Goal: Task Accomplishment & Management: Manage account settings

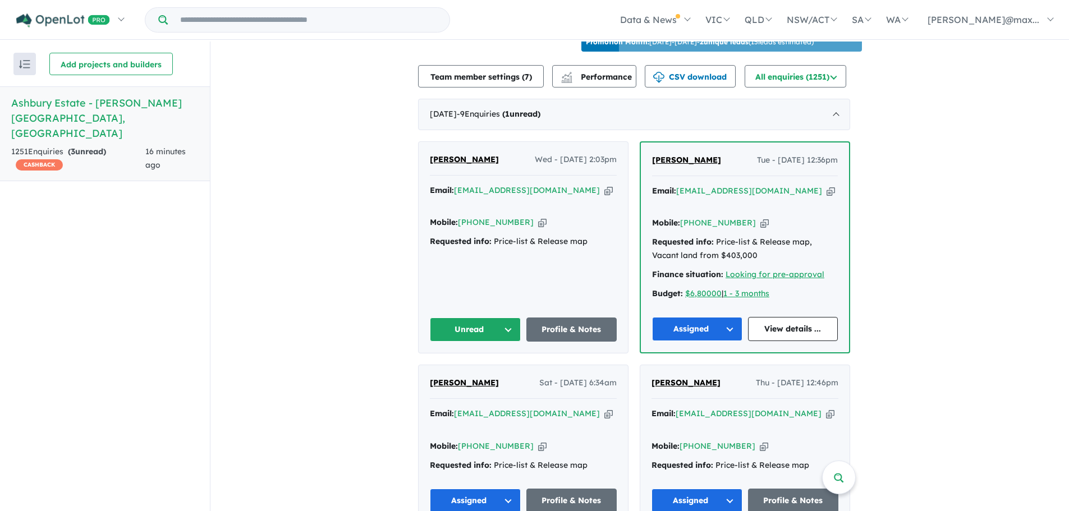
scroll to position [504, 0]
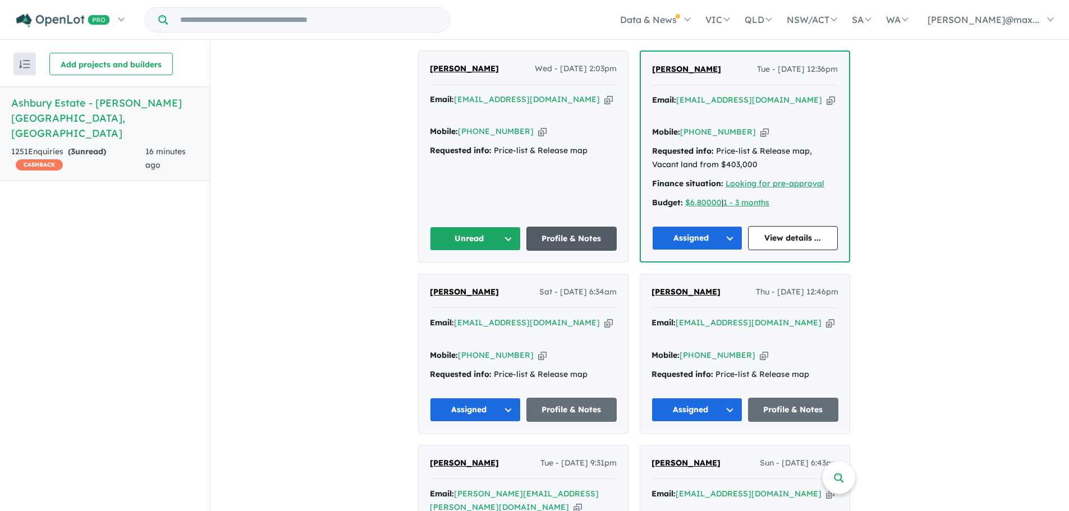
click at [583, 232] on link "Profile & Notes" at bounding box center [571, 239] width 91 height 24
click at [481, 74] on div "Michael Frith Wed - 20/08/2025, 2:03pm" at bounding box center [523, 73] width 187 height 22
click at [510, 236] on button "Unread" at bounding box center [475, 239] width 91 height 24
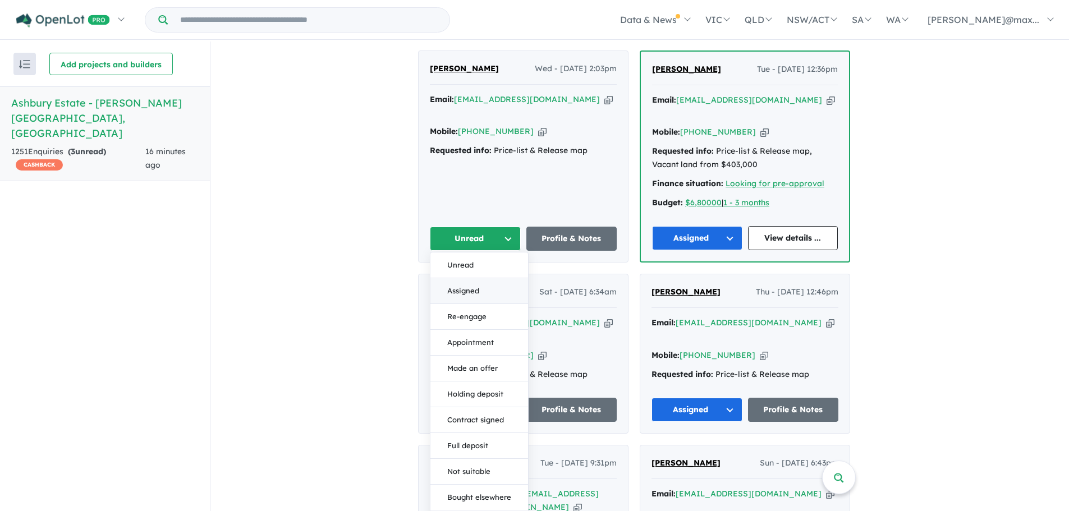
click at [475, 287] on button "Assigned" at bounding box center [480, 291] width 98 height 26
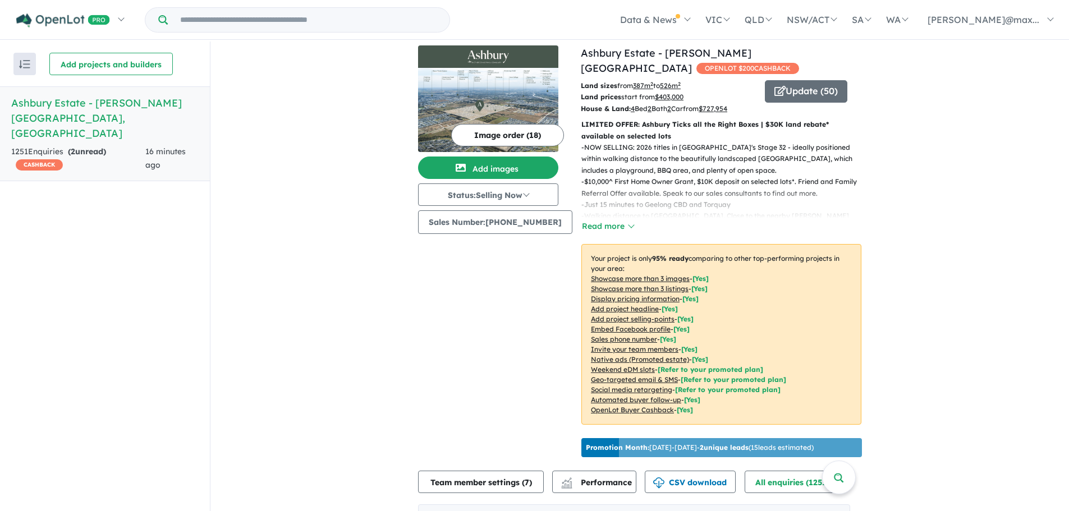
scroll to position [0, 0]
